Goal: Find specific page/section: Find specific page/section

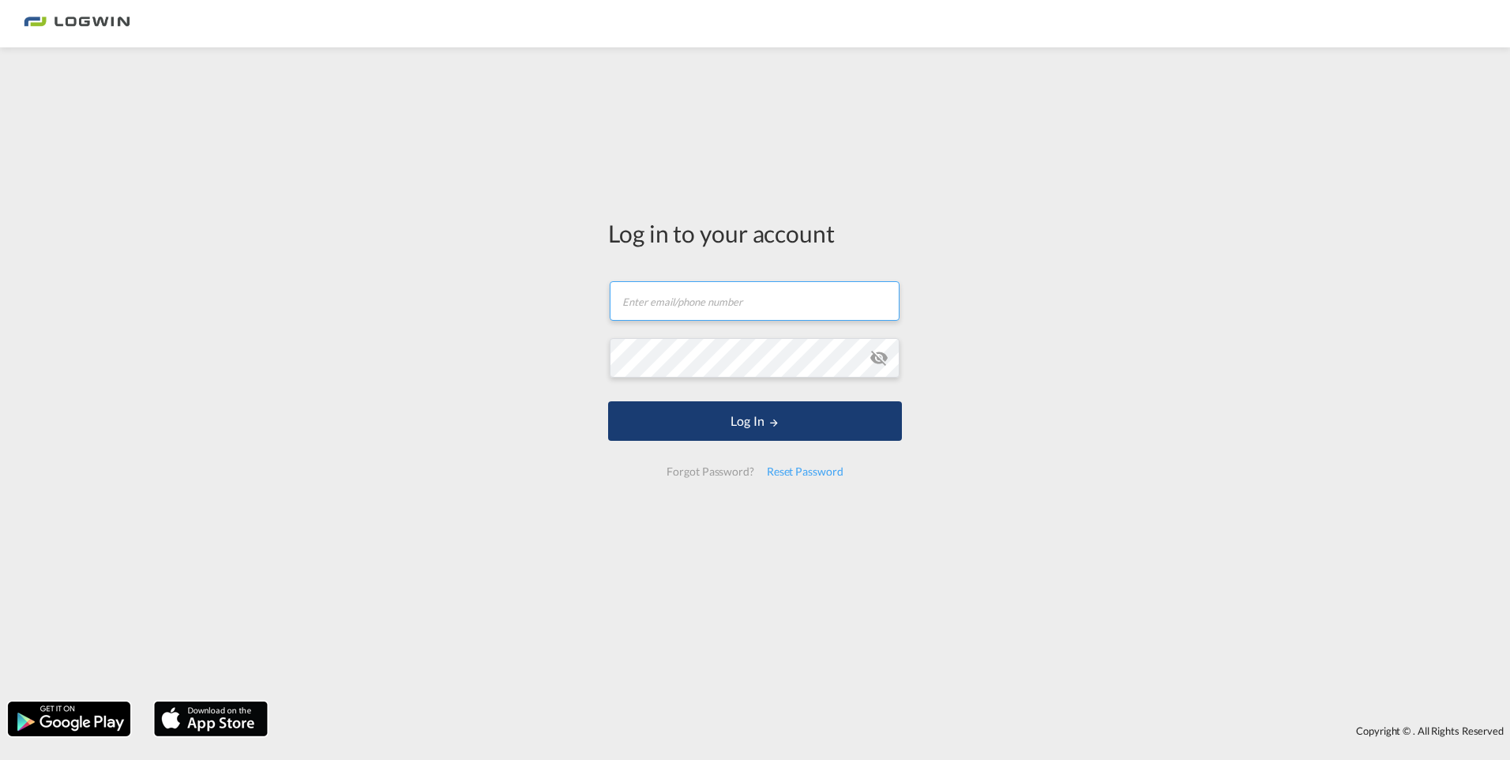
type input "[PERSON_NAME][EMAIL_ADDRESS][DOMAIN_NAME]"
click at [775, 418] on md-icon "LOGIN" at bounding box center [773, 422] width 11 height 11
